Goal: Task Accomplishment & Management: Complete application form

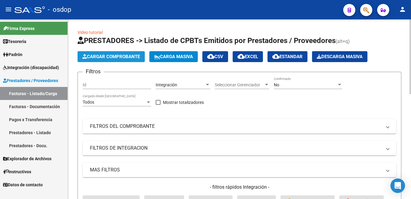
click at [112, 61] on button "Cargar Comprobante" at bounding box center [110, 56] width 67 height 11
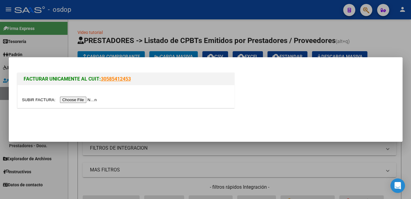
click at [44, 100] on input "file" at bounding box center [60, 100] width 77 height 6
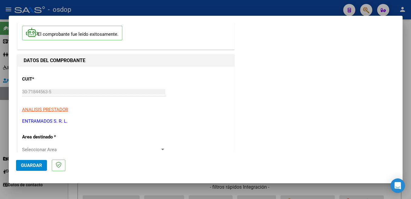
scroll to position [64, 0]
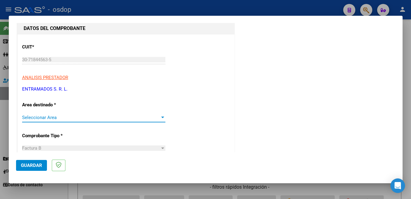
click at [57, 119] on span "Seleccionar Area" at bounding box center [91, 117] width 138 height 5
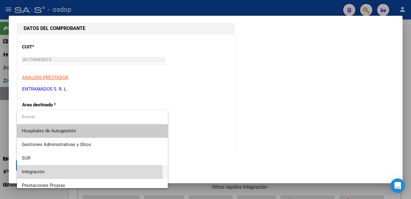
click at [54, 172] on span "Integración" at bounding box center [92, 172] width 141 height 14
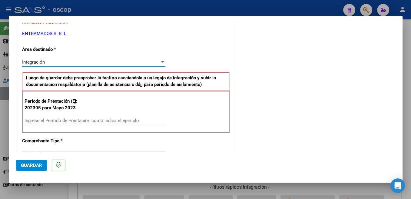
scroll to position [128, 0]
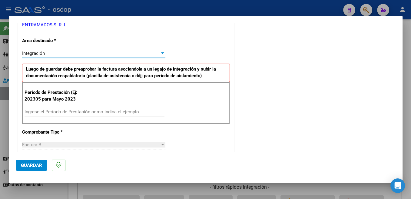
click at [77, 111] on input "Ingrese el Período de Prestación como indica el ejemplo" at bounding box center [95, 111] width 140 height 5
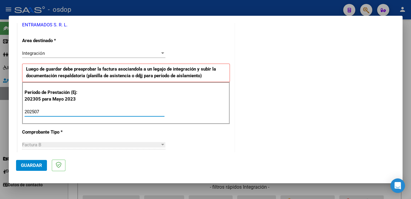
type input "202507"
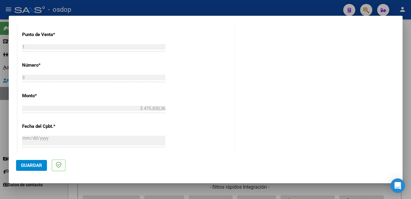
scroll to position [385, 0]
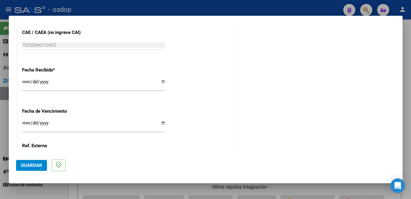
click at [38, 166] on span "Guardar" at bounding box center [31, 164] width 21 height 5
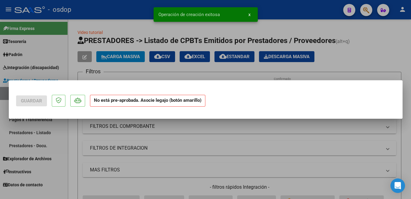
scroll to position [0, 0]
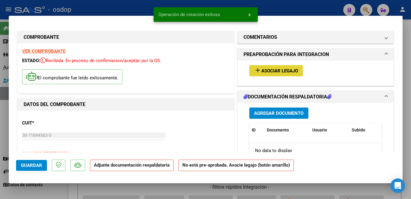
click at [279, 71] on span "Asociar Legajo" at bounding box center [279, 70] width 37 height 5
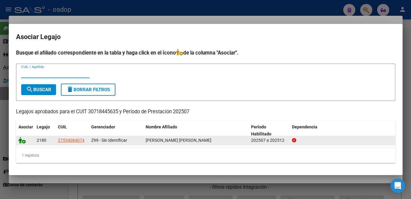
click at [23, 141] on icon at bounding box center [21, 140] width 7 height 7
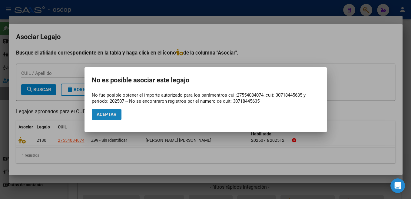
click at [109, 119] on button "Aceptar" at bounding box center [107, 114] width 30 height 11
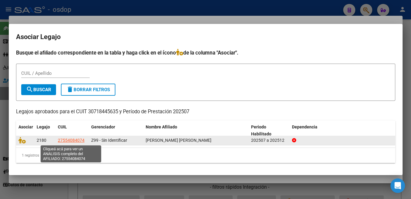
click at [82, 141] on span "27554084074" at bounding box center [71, 140] width 27 height 5
